Goal: Check status: Check status

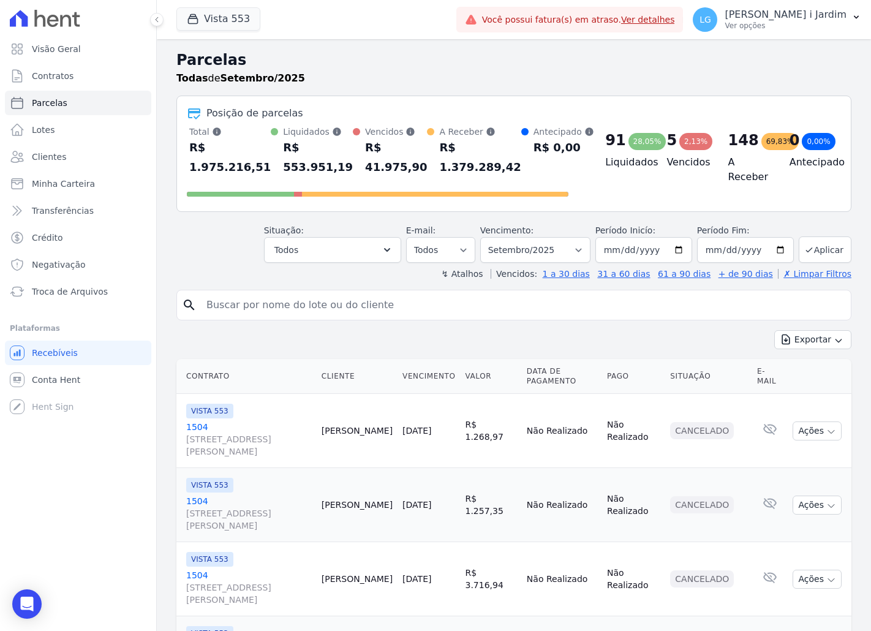
select select
click at [577, 86] on div "Parcelas Todas de Setembro/2025" at bounding box center [513, 72] width 675 height 47
click at [199, 29] on button "Vista 553" at bounding box center [218, 18] width 84 height 23
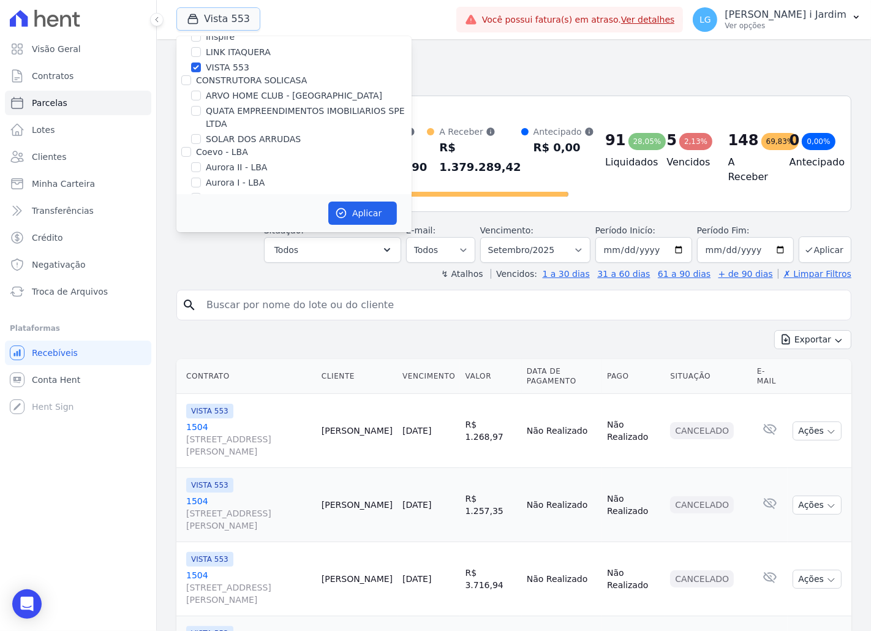
scroll to position [204, 0]
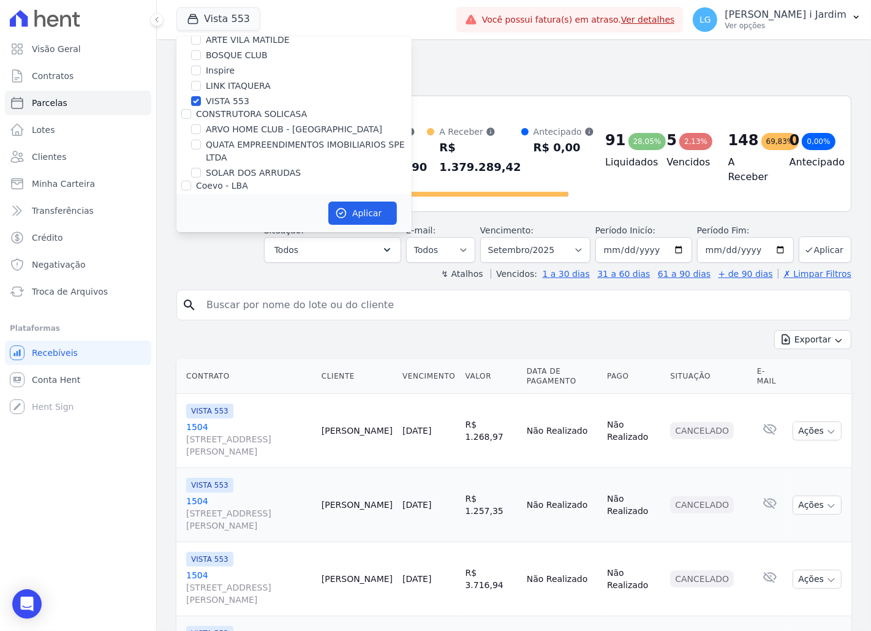
click at [216, 109] on label "CONSTRUTORA SOLICASA" at bounding box center [251, 114] width 111 height 10
click at [191, 109] on input "CONSTRUTORA SOLICASA" at bounding box center [186, 114] width 10 height 10
checkbox input "true"
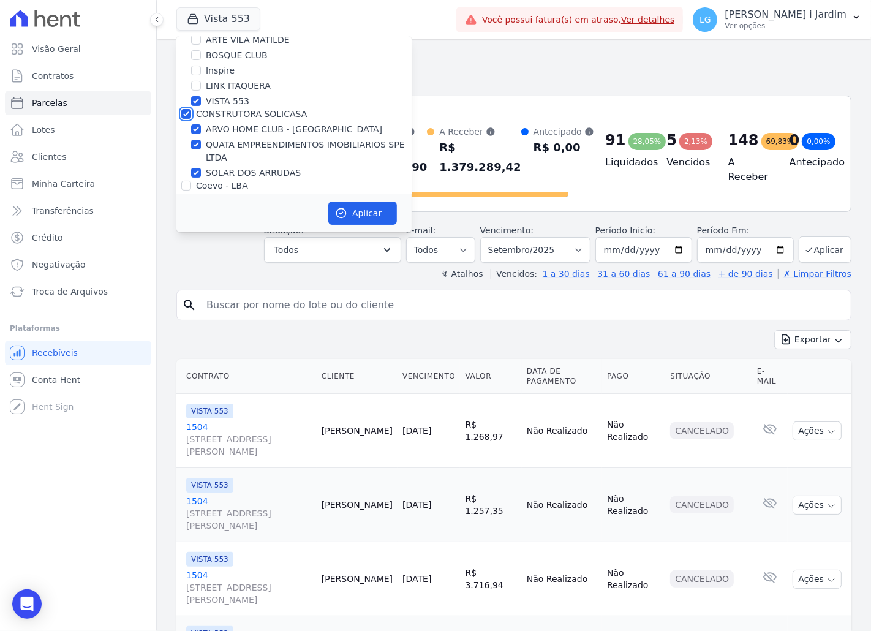
checkbox input "true"
click at [217, 105] on label "VISTA 553" at bounding box center [228, 101] width 44 height 13
click at [201, 105] on input "VISTA 553" at bounding box center [196, 101] width 10 height 10
checkbox input "false"
click at [213, 111] on label "CONSTRUTORA SOLICASA" at bounding box center [251, 114] width 111 height 10
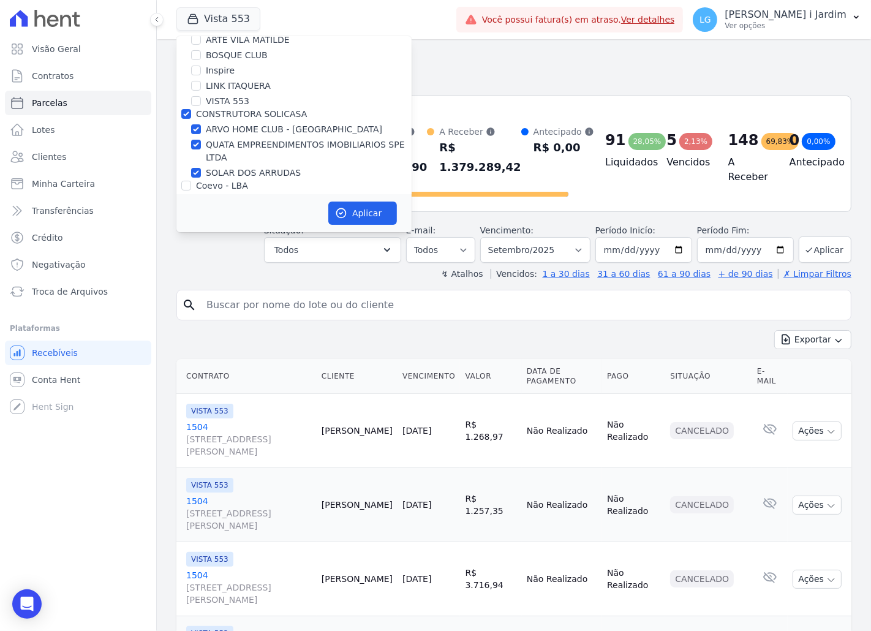
click at [191, 111] on input "CONSTRUTORA SOLICASA" at bounding box center [186, 114] width 10 height 10
checkbox input "false"
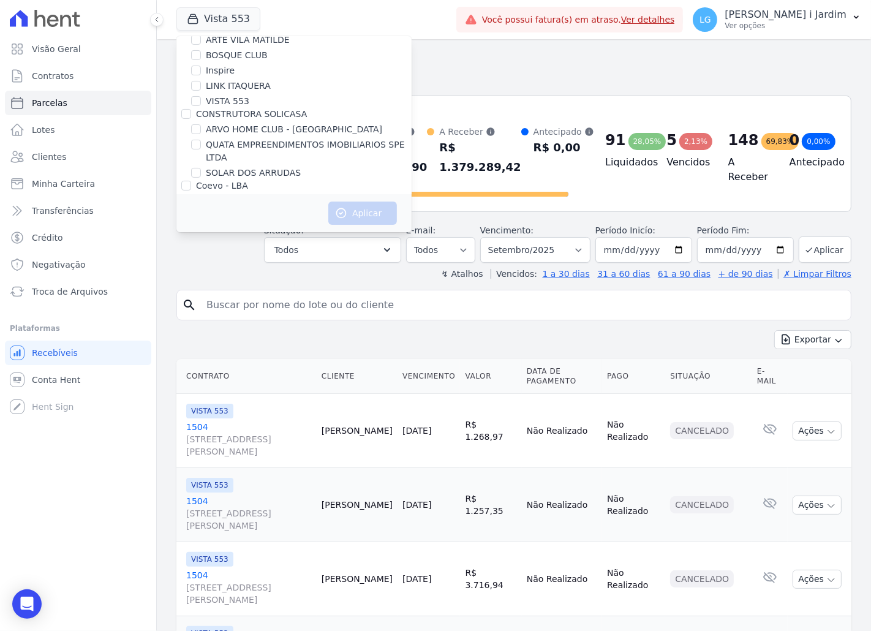
scroll to position [567, 0]
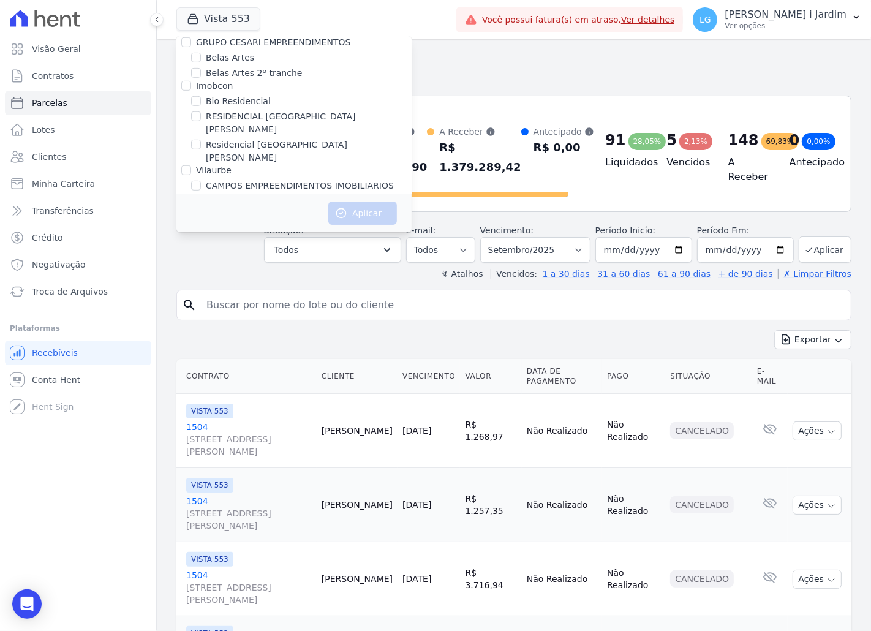
click at [213, 111] on label "RESIDENCIAL [GEOGRAPHIC_DATA][PERSON_NAME]" at bounding box center [309, 123] width 206 height 26
click at [201, 112] on input "RESIDENCIAL [GEOGRAPHIC_DATA][PERSON_NAME]" at bounding box center [196, 117] width 10 height 10
checkbox input "true"
click at [356, 200] on div "Aplicar" at bounding box center [293, 213] width 235 height 38
click at [363, 221] on button "Aplicar" at bounding box center [362, 213] width 69 height 23
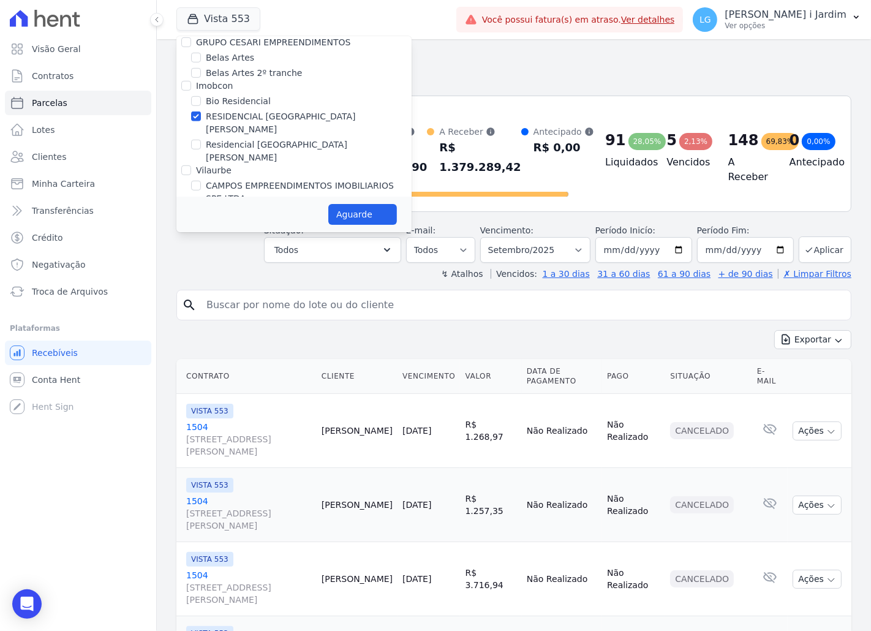
select select
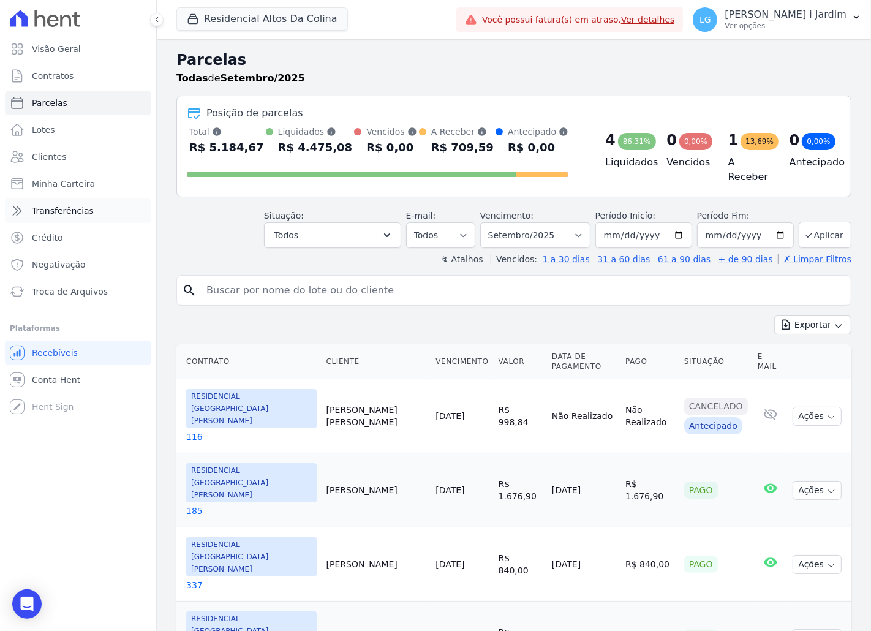
click at [99, 216] on link "Transferências" at bounding box center [78, 211] width 146 height 25
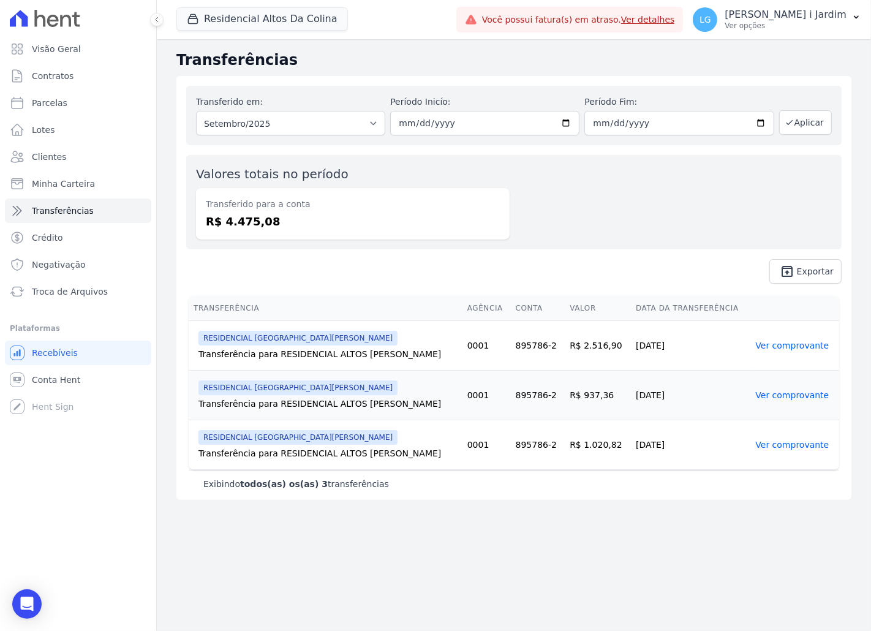
click at [260, 274] on span "unarchive Exportar" at bounding box center [514, 271] width 656 height 25
click at [246, 25] on button "Residencial Altos Da Colina" at bounding box center [262, 18] width 172 height 23
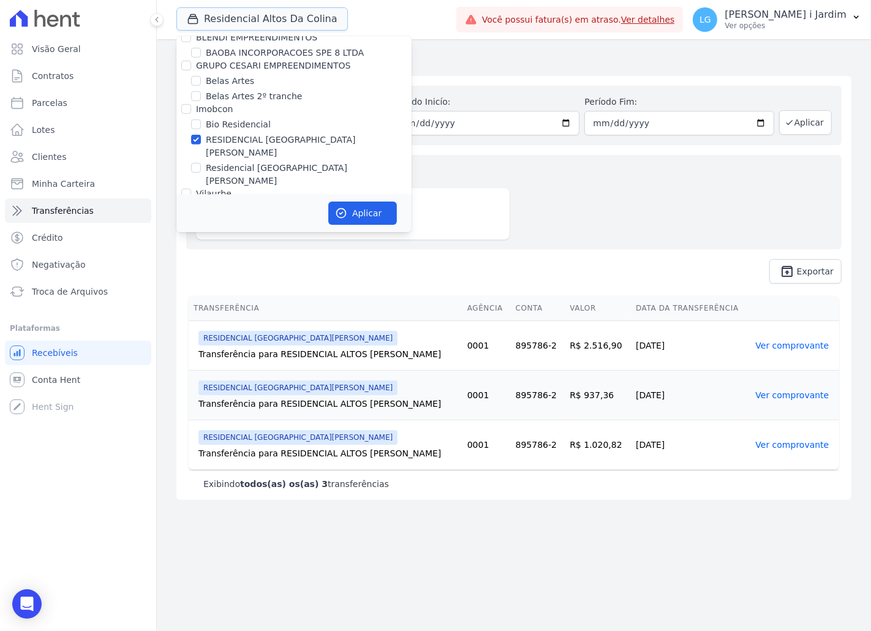
scroll to position [613, 0]
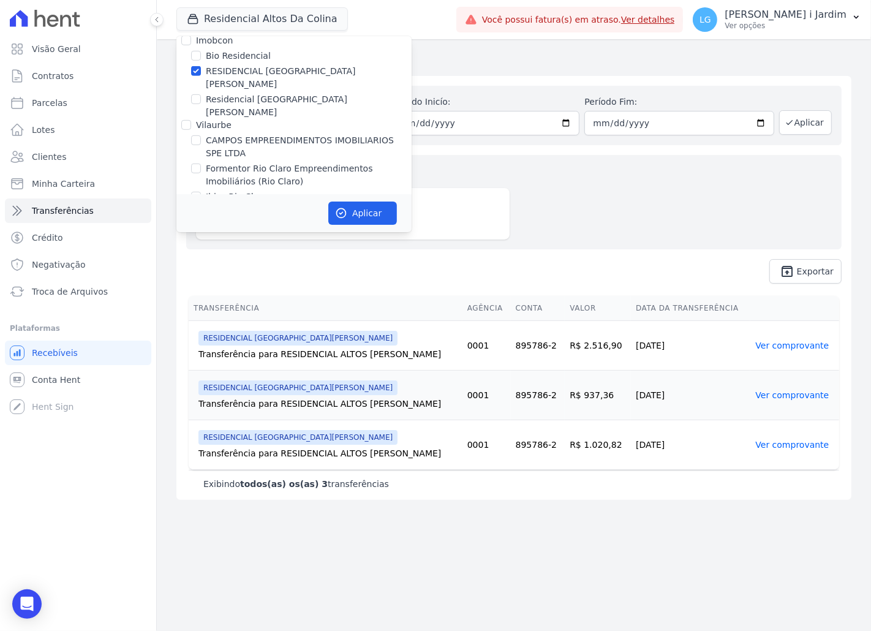
click at [260, 76] on label "RESIDENCIAL [GEOGRAPHIC_DATA][PERSON_NAME]" at bounding box center [309, 78] width 206 height 26
click at [201, 76] on input "RESIDENCIAL [GEOGRAPHIC_DATA][PERSON_NAME]" at bounding box center [196, 71] width 10 height 10
checkbox input "false"
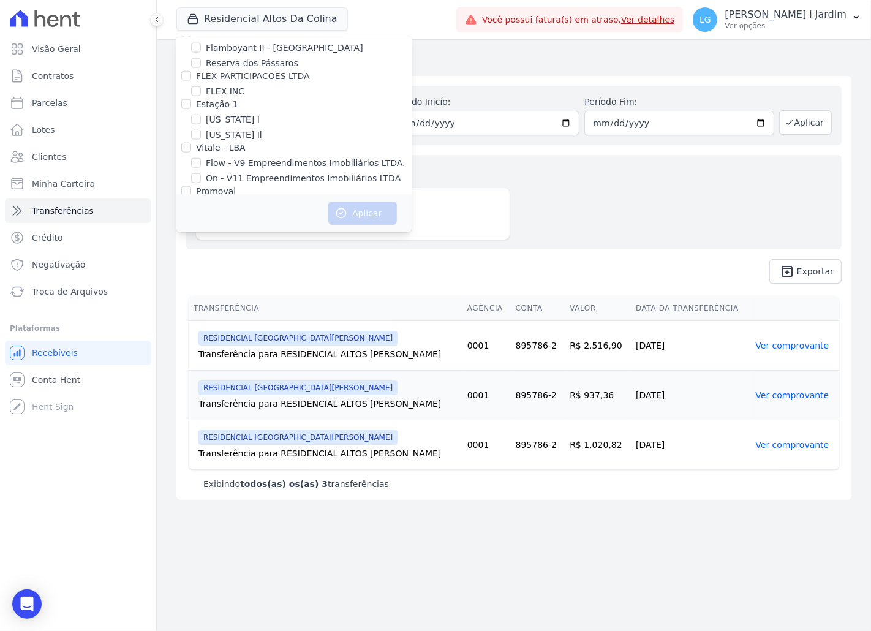
click at [206, 200] on label "[GEOGRAPHIC_DATA]" at bounding box center [251, 206] width 90 height 13
click at [201, 202] on input "[GEOGRAPHIC_DATA]" at bounding box center [196, 207] width 10 height 10
checkbox input "true"
click at [338, 213] on icon "button" at bounding box center [341, 213] width 12 height 12
click at [313, 259] on span "unarchive Exportar" at bounding box center [514, 271] width 656 height 25
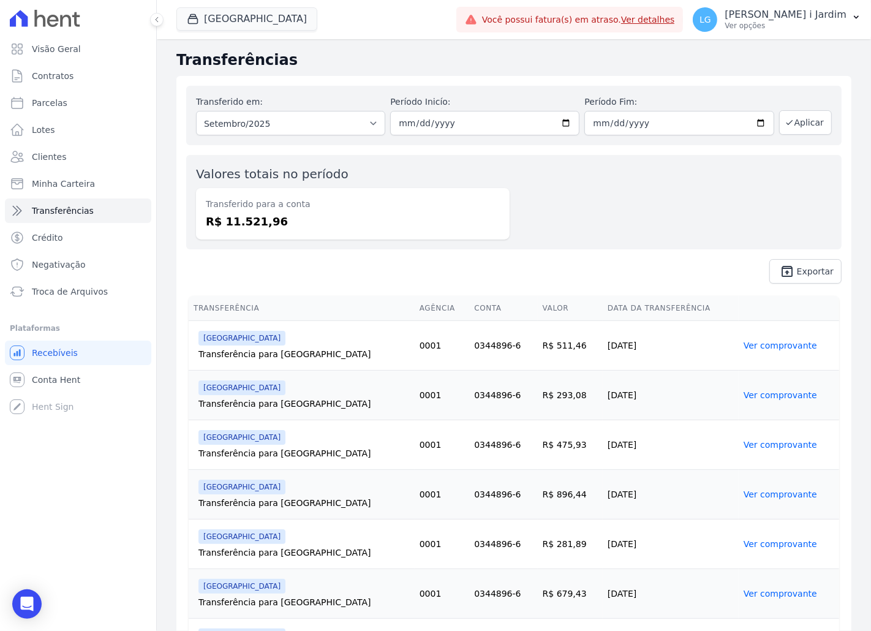
click at [258, 229] on dd "R$ 11.521,96" at bounding box center [353, 221] width 294 height 17
click at [497, 254] on div "Transferido em: Todos os meses Abril/2024 Maio/2024 Junho/2024 Julho/2024 Agost…" at bounding box center [513, 185] width 675 height 218
click at [209, 17] on button "[GEOGRAPHIC_DATA]" at bounding box center [246, 18] width 141 height 23
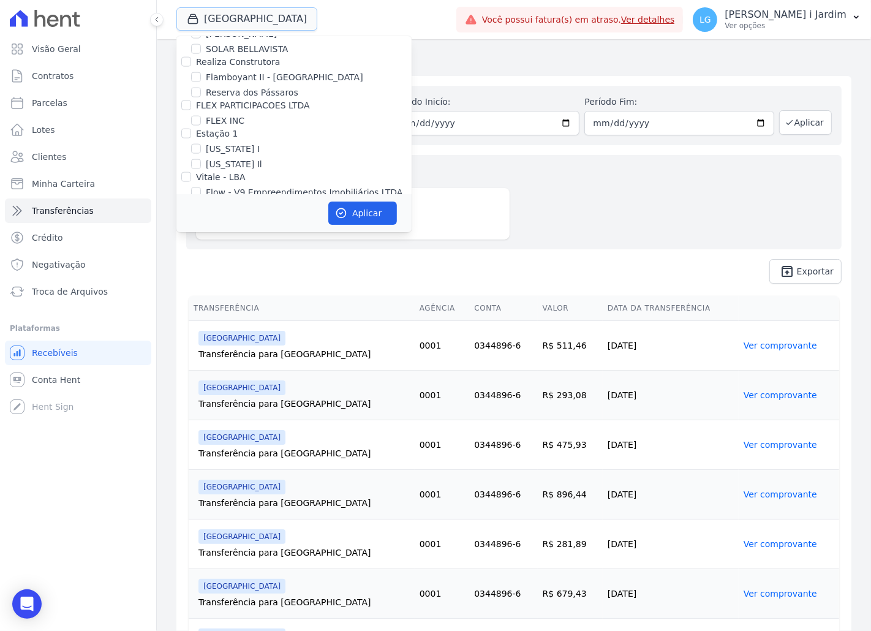
scroll to position [1361, 0]
click at [221, 233] on label "[GEOGRAPHIC_DATA]" at bounding box center [251, 239] width 90 height 13
click at [201, 234] on input "[GEOGRAPHIC_DATA]" at bounding box center [196, 239] width 10 height 10
checkbox input "false"
click at [223, 248] on label "Villa Francesa Iris" at bounding box center [243, 254] width 75 height 13
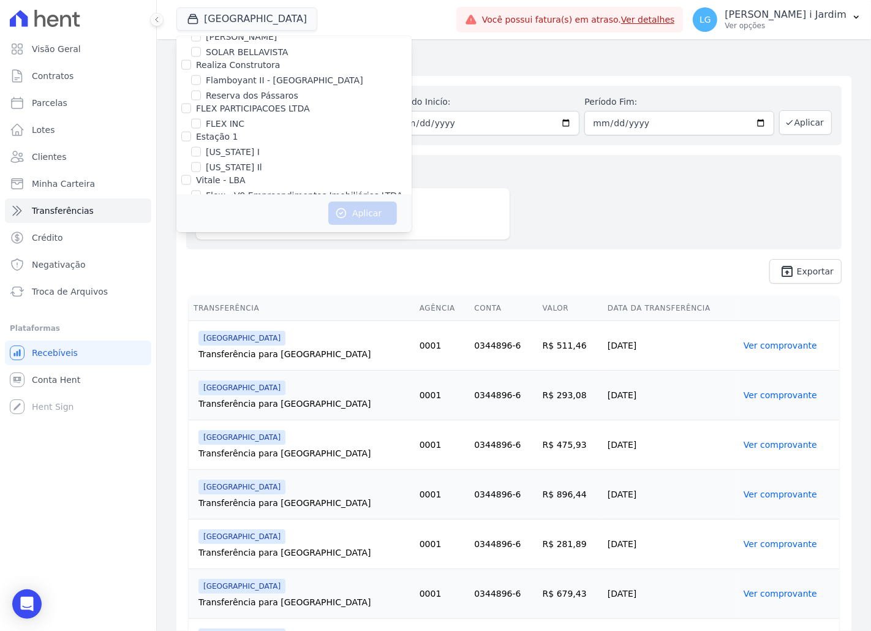
click at [201, 249] on input "Villa Francesa Iris" at bounding box center [196, 254] width 10 height 10
checkbox input "true"
click at [333, 211] on button "Aplicar" at bounding box center [362, 213] width 69 height 23
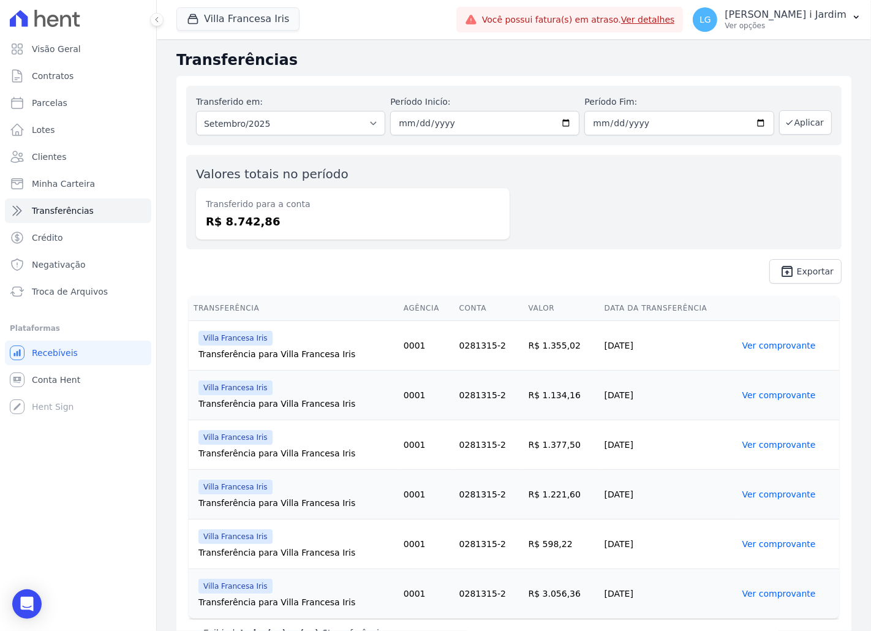
click at [251, 225] on dd "R$ 8.742,86" at bounding box center [353, 221] width 294 height 17
click at [91, 94] on link "Parcelas" at bounding box center [78, 103] width 146 height 25
select select
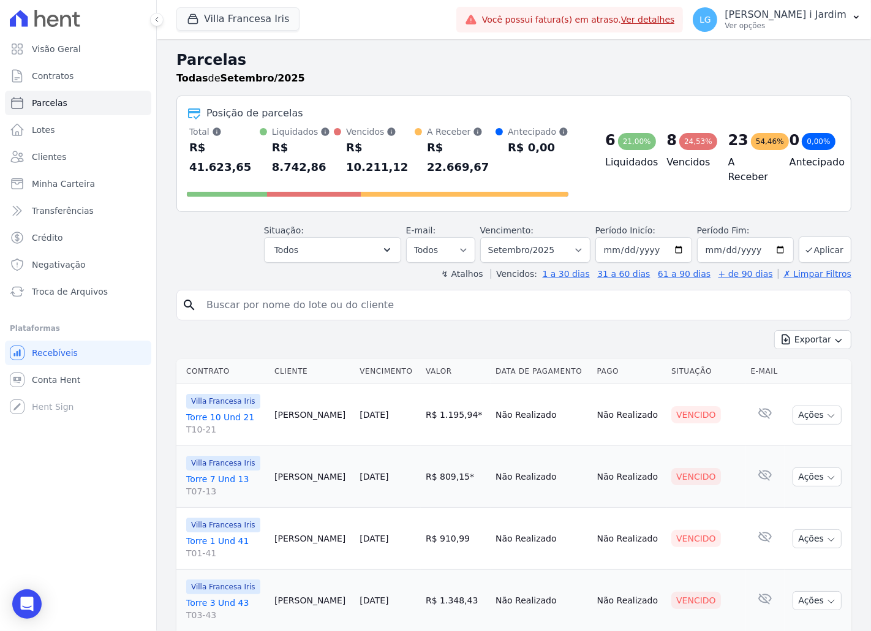
click at [395, 148] on div "R$ 10.211,12" at bounding box center [380, 157] width 69 height 39
click at [377, 224] on div "Situação: Agendado Em Aberto Pago Processando Cancelado Vencido Transferindo De…" at bounding box center [332, 243] width 137 height 39
click at [445, 146] on div "R$ 22.669,67" at bounding box center [461, 157] width 69 height 39
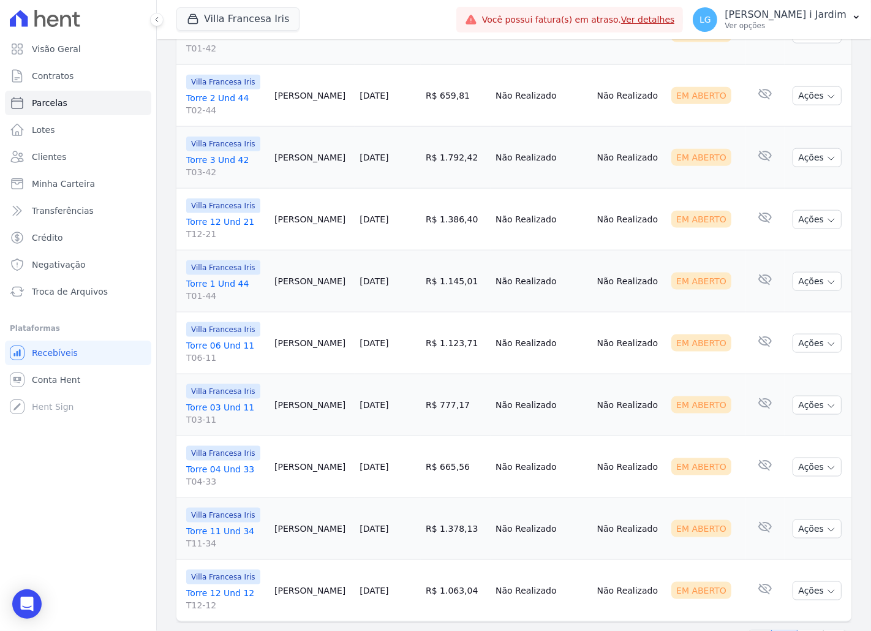
scroll to position [1328, 0]
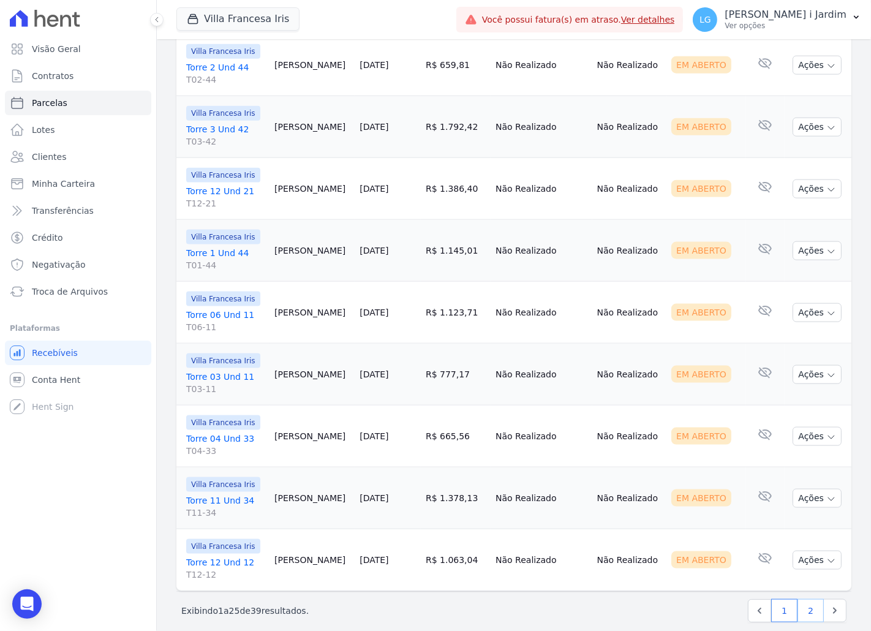
click at [798, 607] on link "2" at bounding box center [811, 610] width 26 height 23
select select
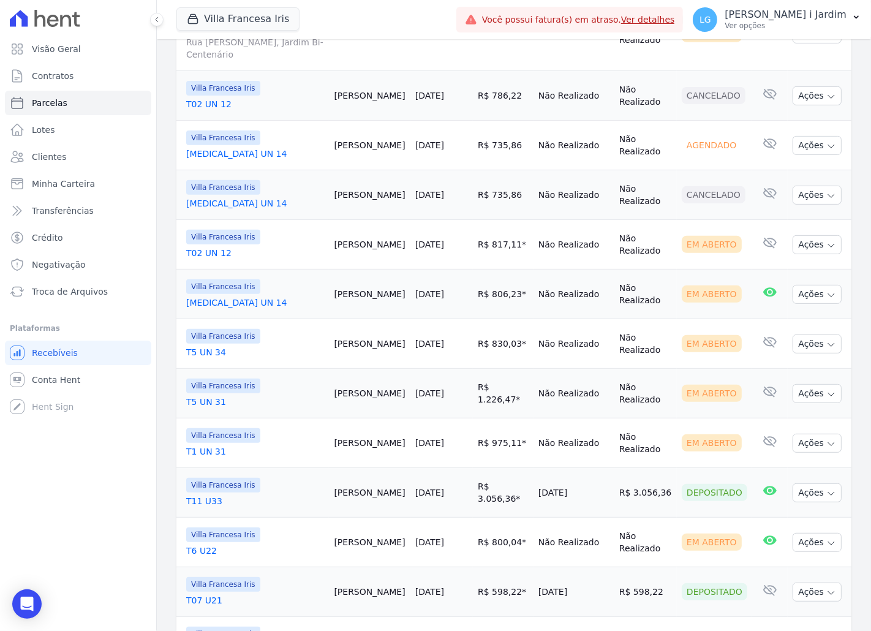
scroll to position [534, 0]
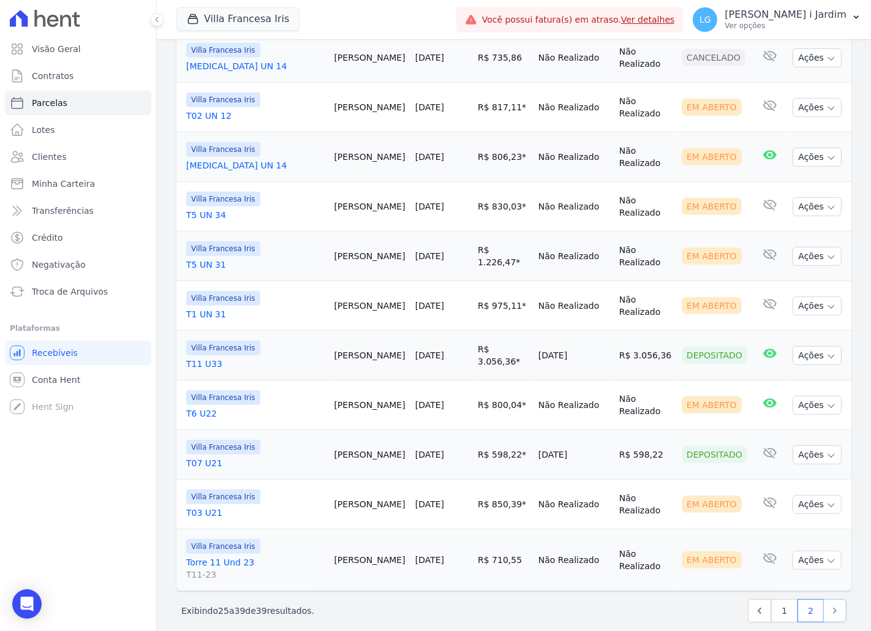
click at [829, 605] on icon "Next" at bounding box center [835, 611] width 12 height 12
select select
click at [255, 15] on button "Villa Francesa Iris" at bounding box center [237, 18] width 123 height 23
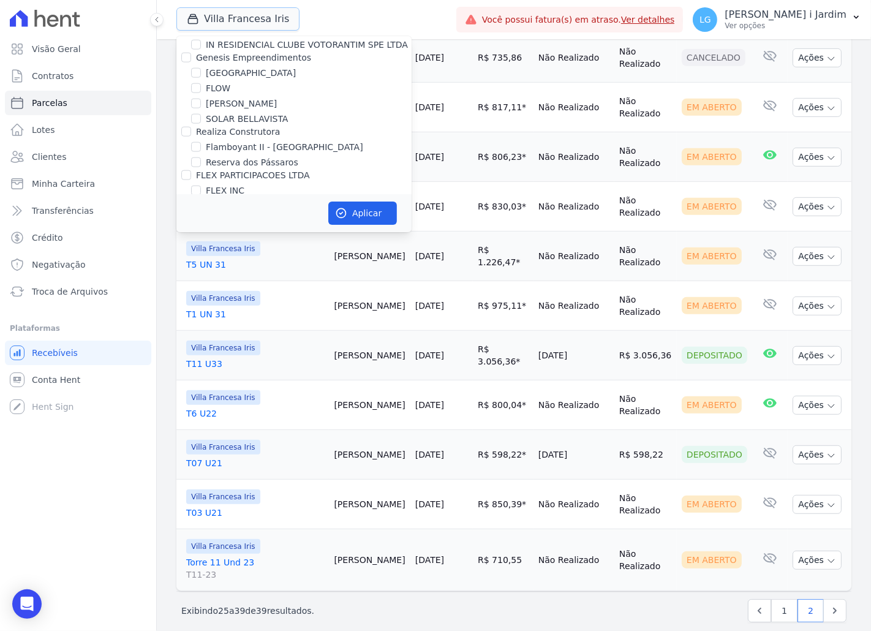
scroll to position [1429, 0]
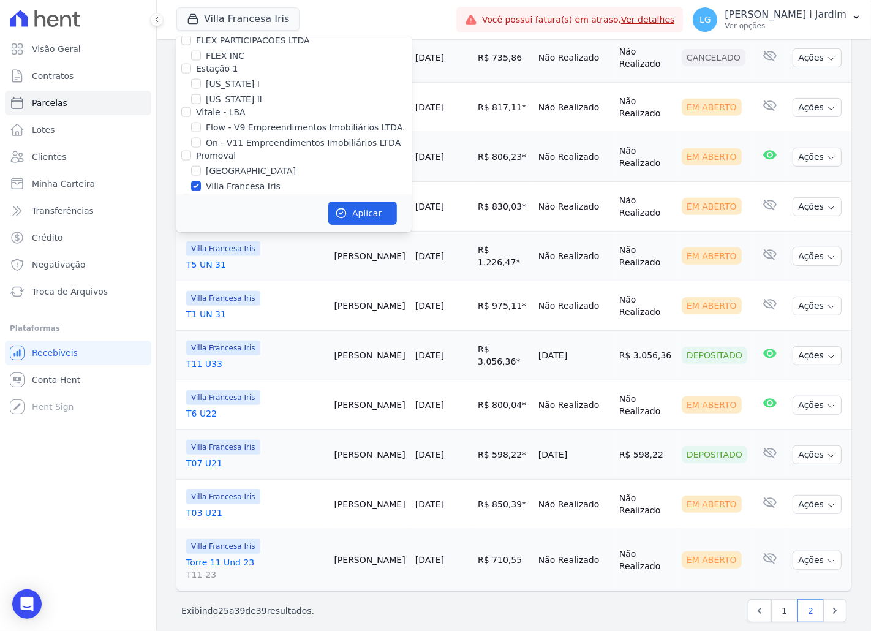
click at [261, 180] on label "Villa Francesa Iris" at bounding box center [243, 186] width 75 height 13
click at [201, 181] on input "Villa Francesa Iris" at bounding box center [196, 186] width 10 height 10
checkbox input "false"
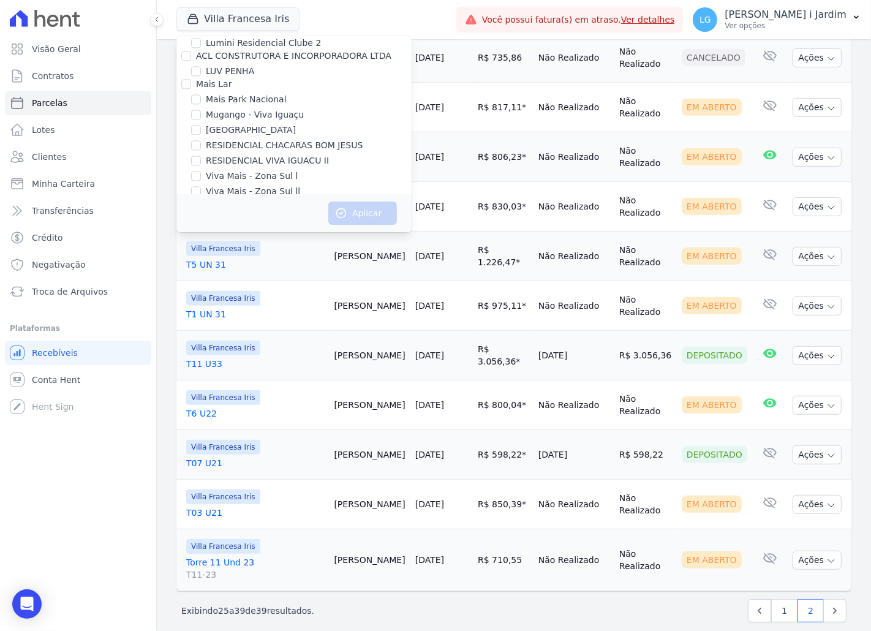
scroll to position [2029, 0]
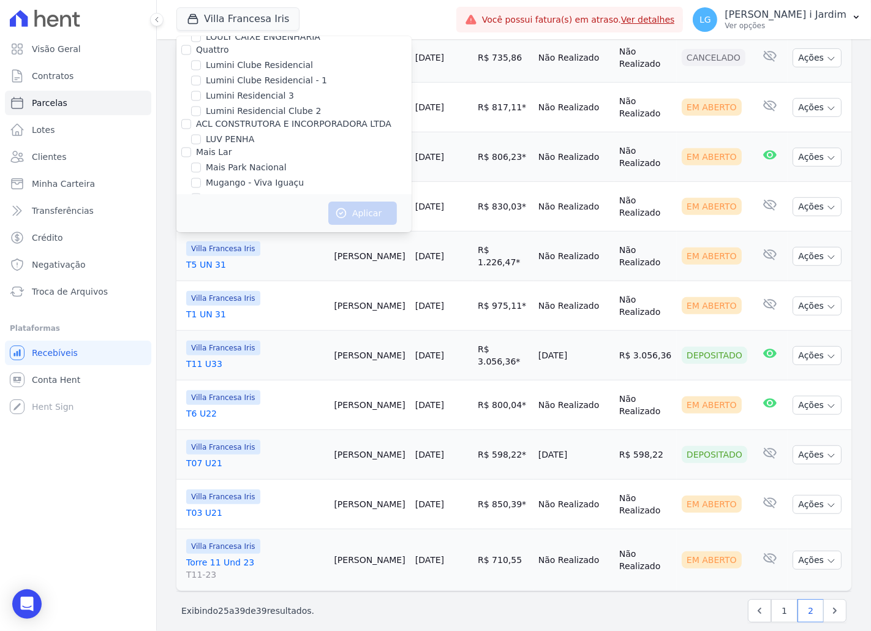
click at [286, 176] on label "Mugango - Viva Iguaçu" at bounding box center [255, 182] width 98 height 13
click at [201, 178] on input "Mugango - Viva Iguaçu" at bounding box center [196, 183] width 10 height 10
checkbox input "true"
click at [363, 216] on button "Aplicar" at bounding box center [362, 213] width 69 height 23
select select
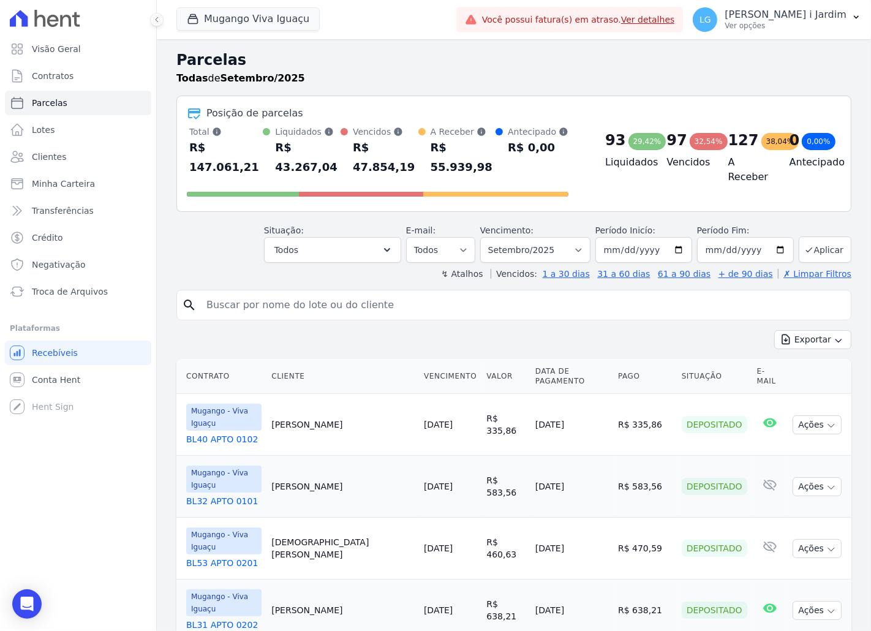
click at [225, 229] on div "Situação: Agendado Em Aberto Pago Processando Cancelado Vencido Transferindo De…" at bounding box center [513, 241] width 675 height 44
click at [300, 148] on div "R$ 43.267,04" at bounding box center [308, 157] width 66 height 39
click at [244, 219] on div "Situação: Agendado Em Aberto Pago Processando Cancelado Vencido Transferindo De…" at bounding box center [513, 241] width 675 height 44
click at [190, 268] on div "↯ Atalhos Vencidos: 1 a 30 dias 31 a 60 dias 61 a 90 dias + de 90 dias ✗ Limpar…" at bounding box center [513, 274] width 675 height 12
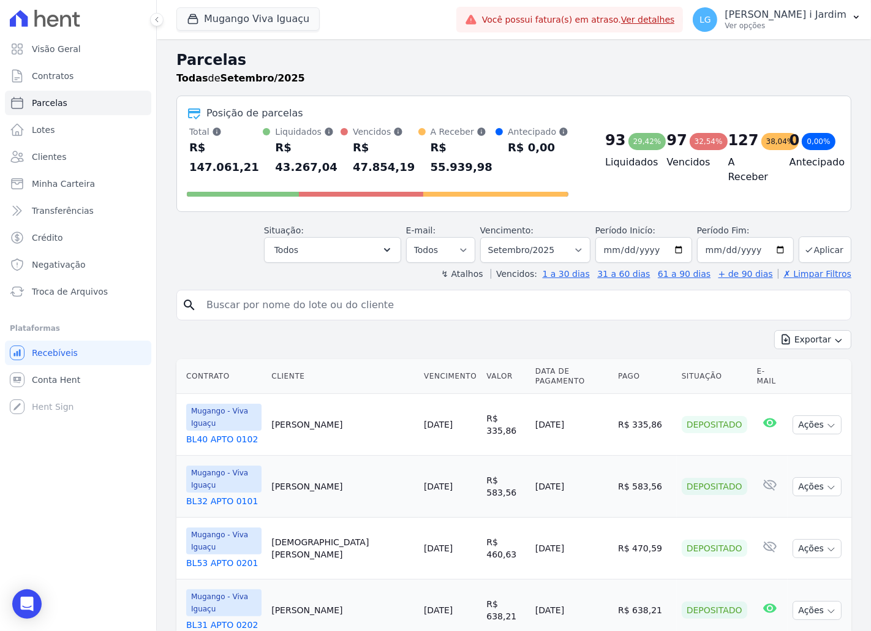
click at [634, 51] on h2 "Parcelas" at bounding box center [513, 60] width 675 height 22
click at [490, 90] on div "Parcelas Todas de Setembro/2025" at bounding box center [513, 72] width 675 height 47
